Goal: Task Accomplishment & Management: Use online tool/utility

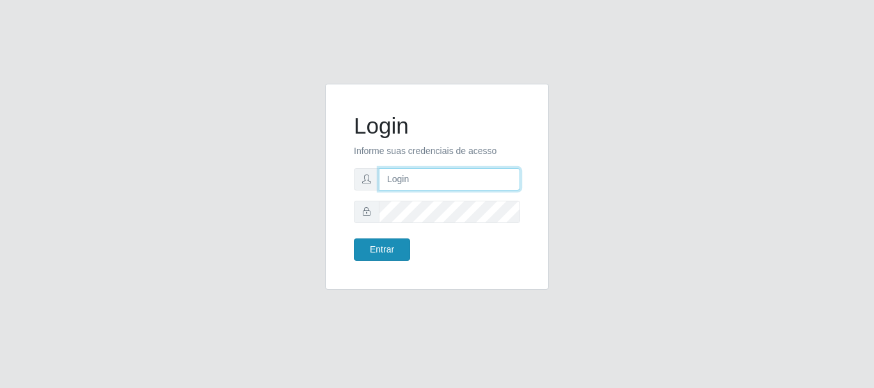
type input "[PERSON_NAME]"
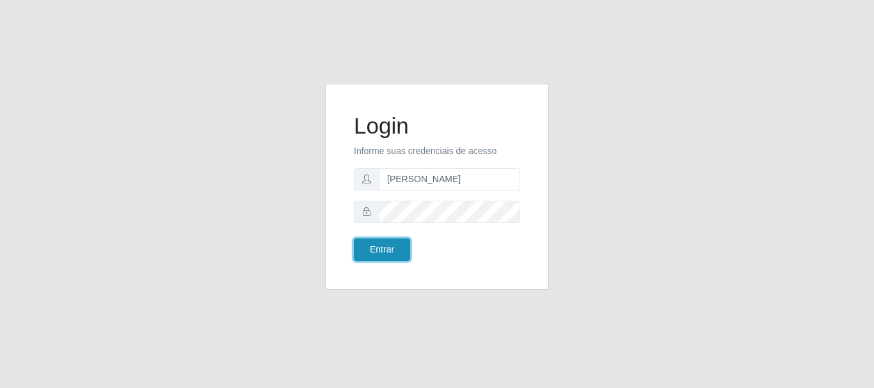
click at [391, 248] on button "Entrar" at bounding box center [382, 250] width 56 height 22
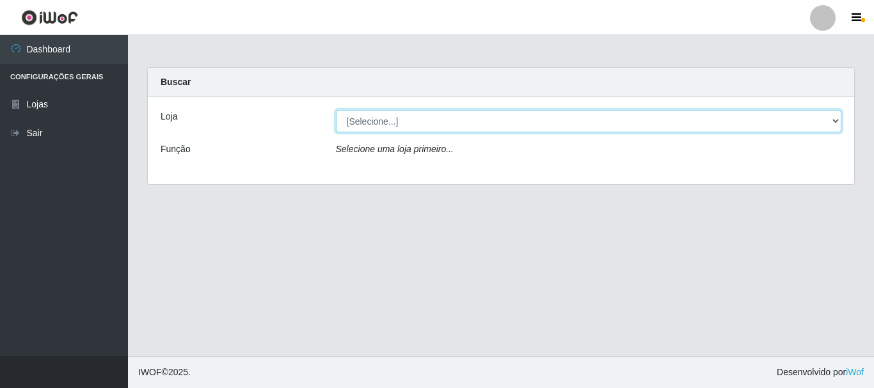
click at [416, 119] on select "[Selecione...] Bemais Supermercados - [GEOGRAPHIC_DATA]" at bounding box center [589, 121] width 506 height 22
select select "249"
click at [336, 110] on select "[Selecione...] Bemais Supermercados - [GEOGRAPHIC_DATA]" at bounding box center [589, 121] width 506 height 22
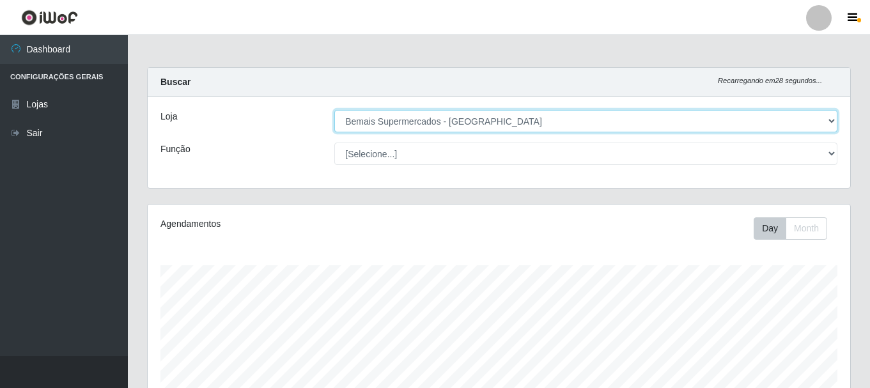
scroll to position [265, 703]
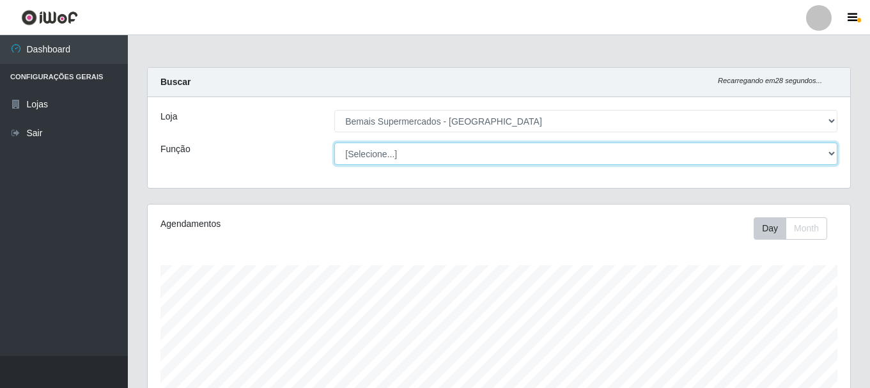
click at [393, 151] on select "[Selecione...] ASG ASG + ASG ++ Auxiliar de Depósito Auxiliar de Depósito + Aux…" at bounding box center [585, 154] width 503 height 22
select select "72"
click at [334, 143] on select "[Selecione...] ASG ASG + ASG ++ Auxiliar de Depósito Auxiliar de Depósito + Aux…" at bounding box center [585, 154] width 503 height 22
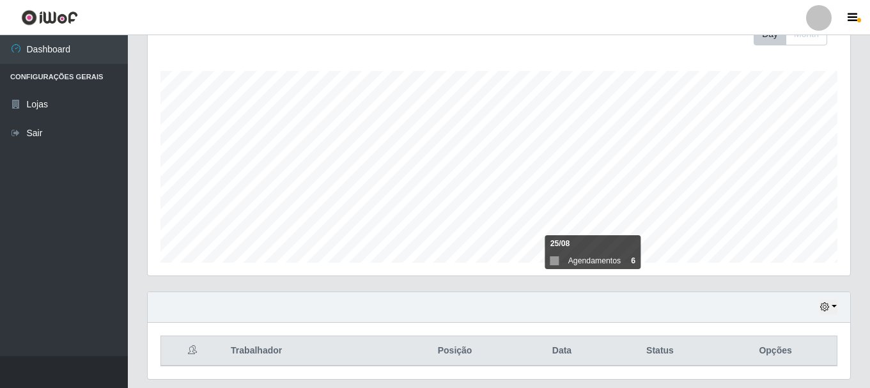
scroll to position [233, 0]
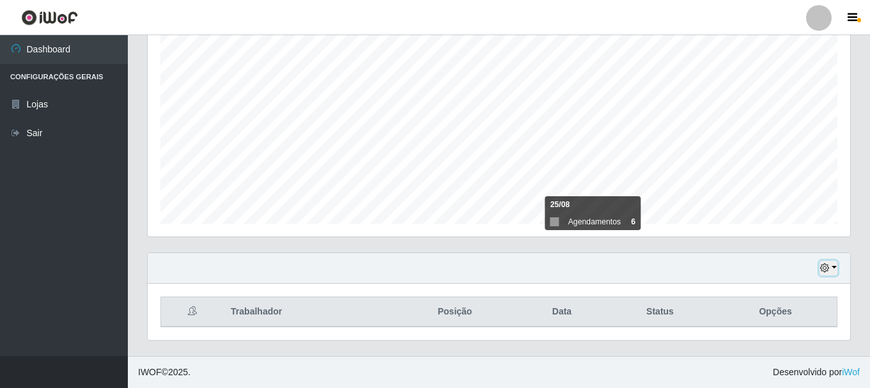
click at [829, 265] on icon "button" at bounding box center [824, 267] width 9 height 9
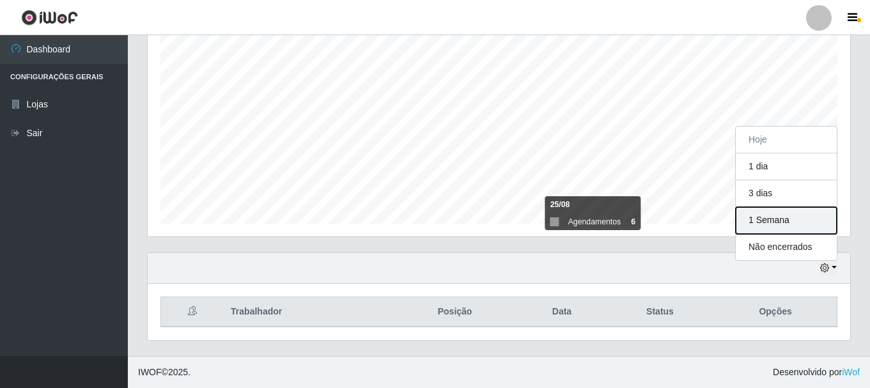
click at [786, 224] on button "1 Semana" at bounding box center [786, 220] width 101 height 27
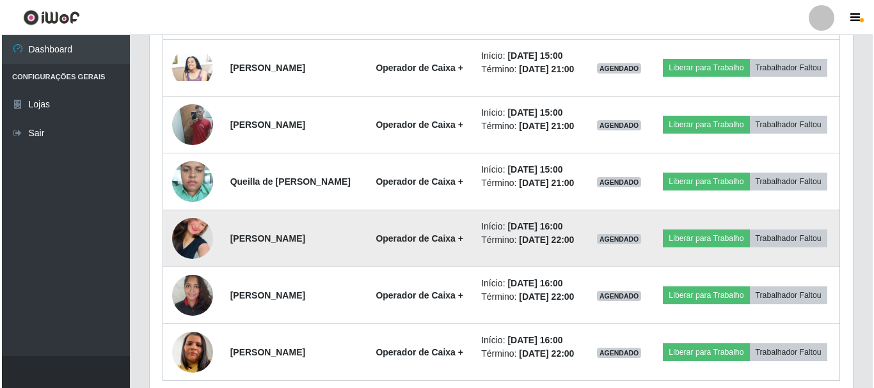
scroll to position [1065, 0]
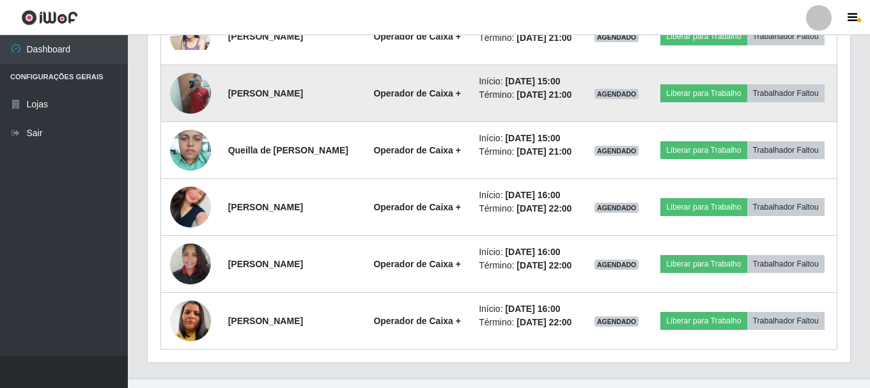
click at [183, 120] on img at bounding box center [190, 93] width 41 height 54
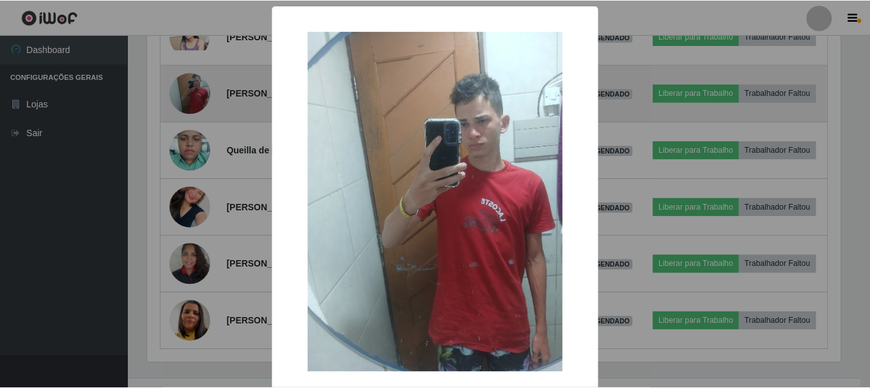
scroll to position [265, 696]
click at [183, 194] on div "× OK Cancel" at bounding box center [437, 194] width 874 height 388
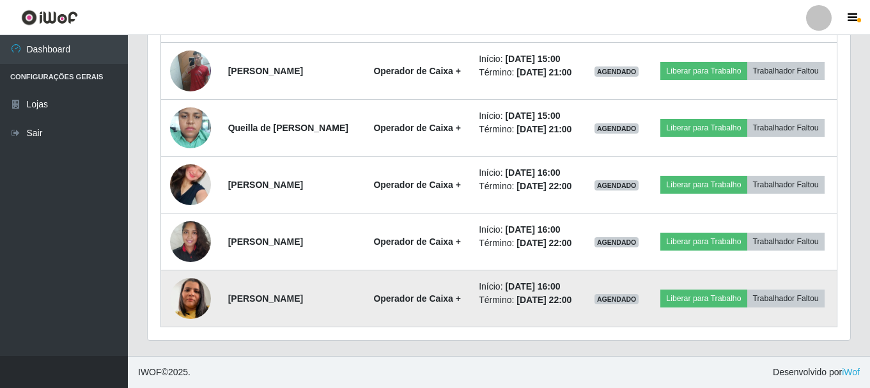
scroll to position [1231, 0]
